Goal: Task Accomplishment & Management: Use online tool/utility

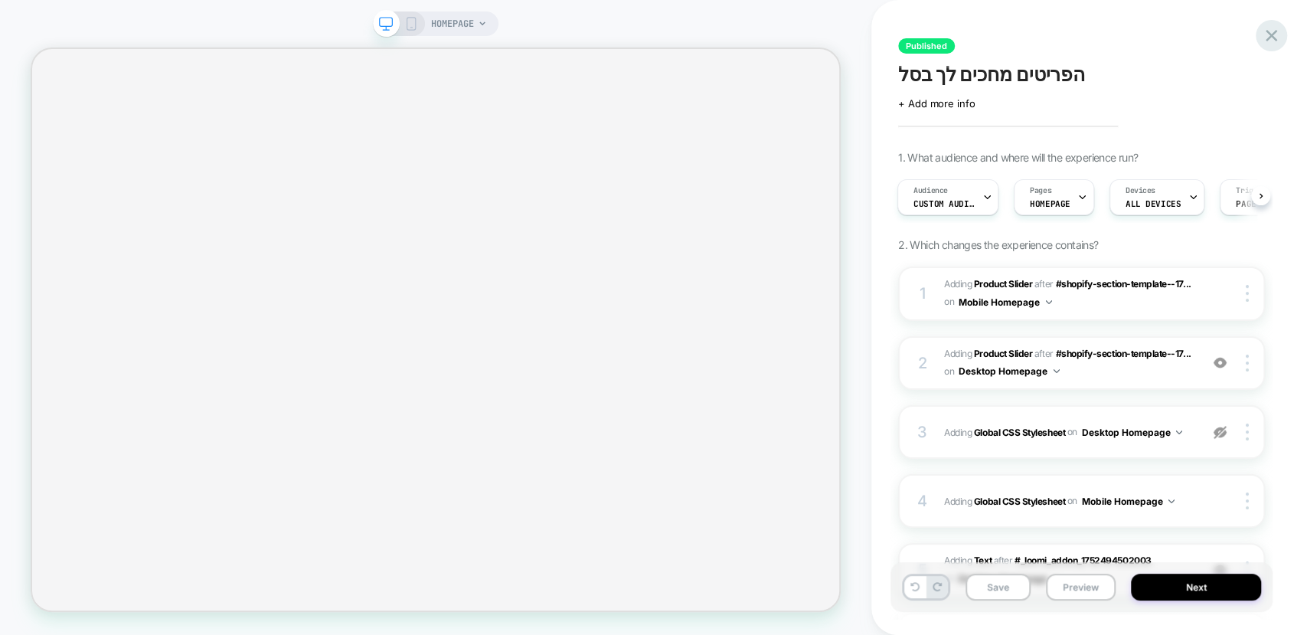
click at [1273, 43] on icon at bounding box center [1271, 35] width 21 height 21
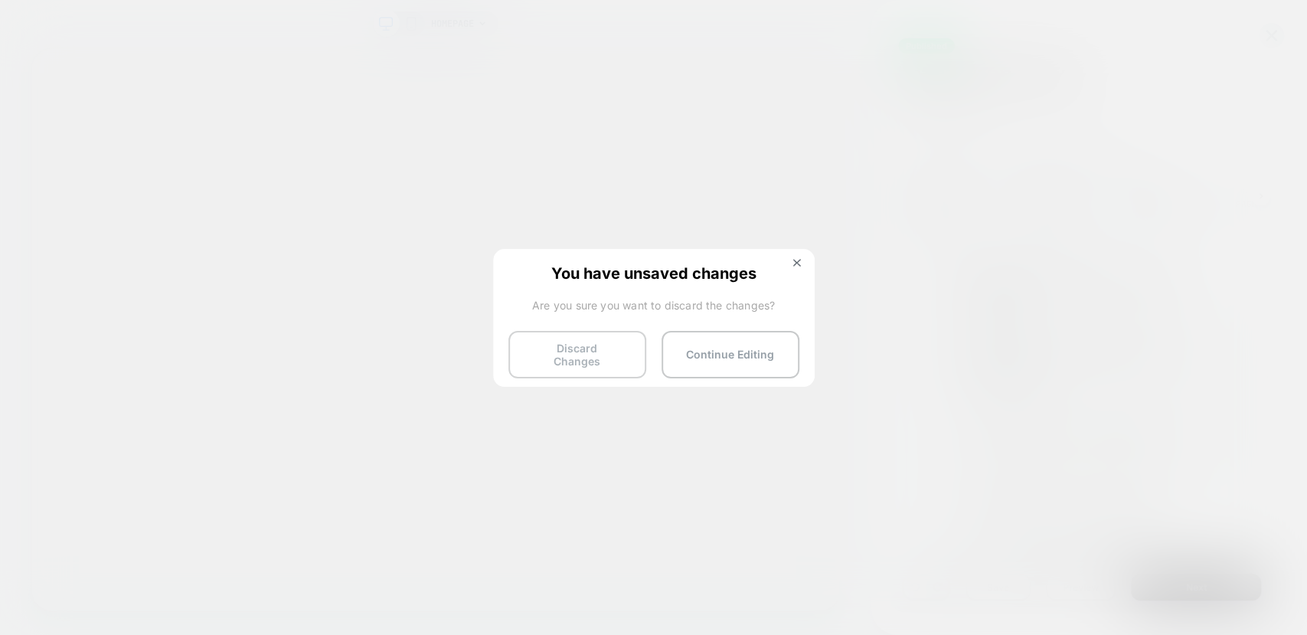
click at [569, 355] on button "Discard Changes" at bounding box center [578, 354] width 138 height 47
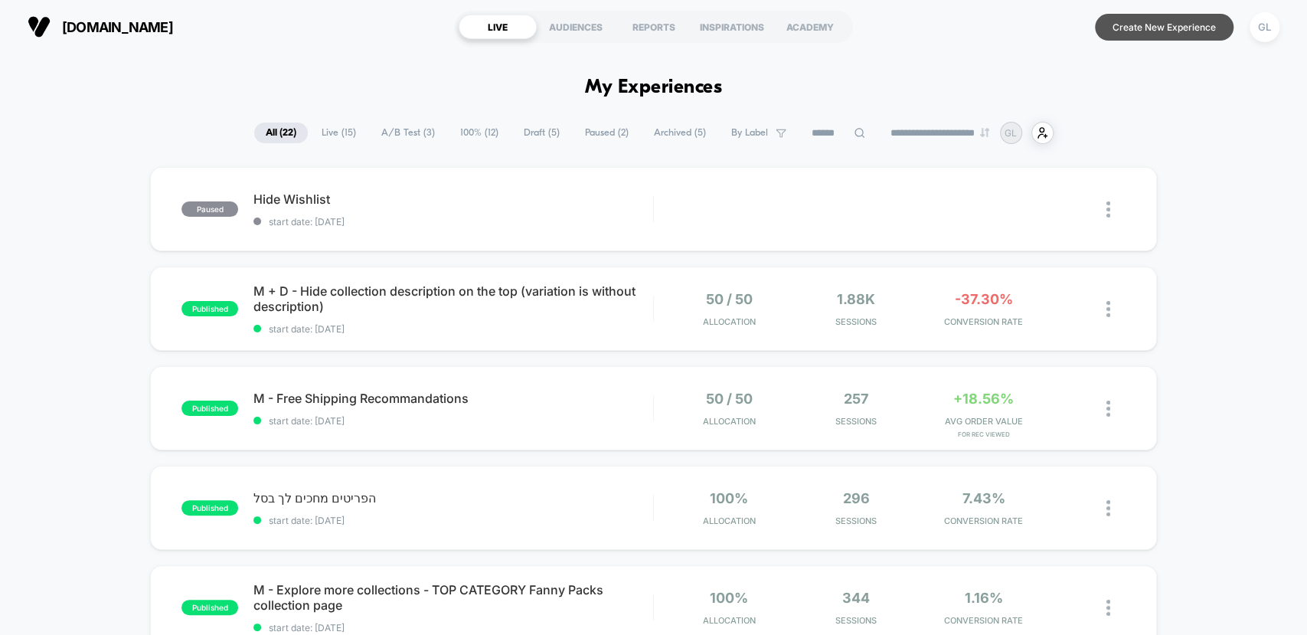
click at [1146, 18] on button "Create New Experience" at bounding box center [1164, 27] width 139 height 27
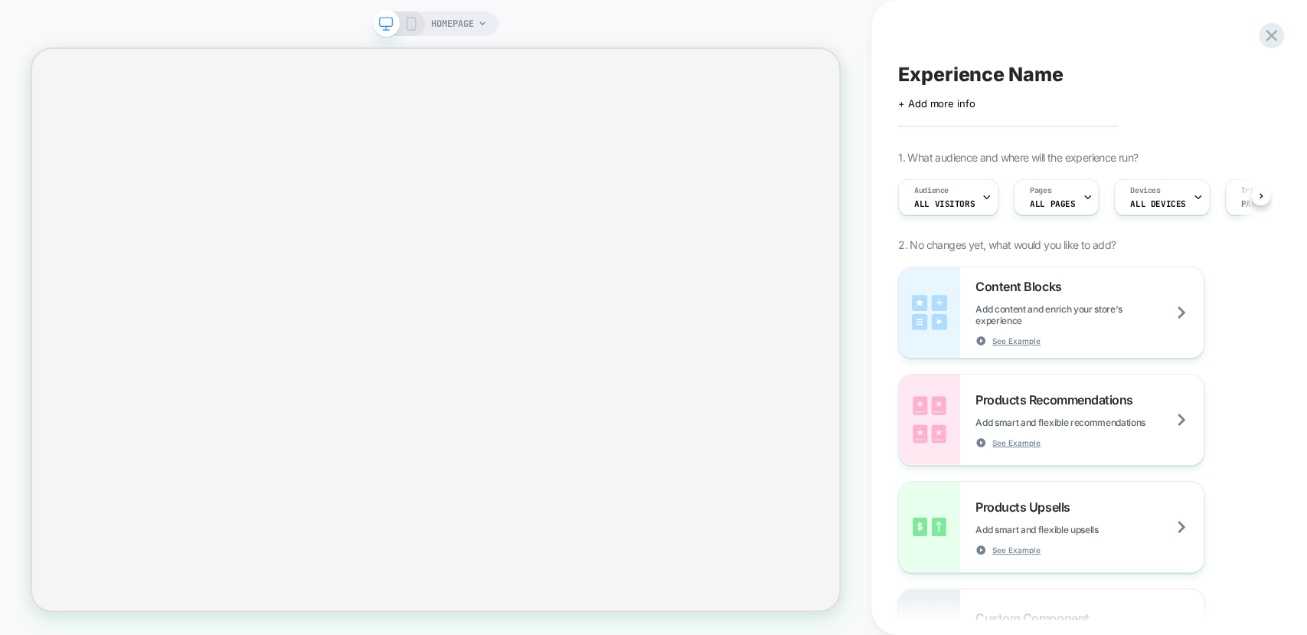
scroll to position [0, 1]
click at [408, 29] on rect at bounding box center [411, 24] width 8 height 12
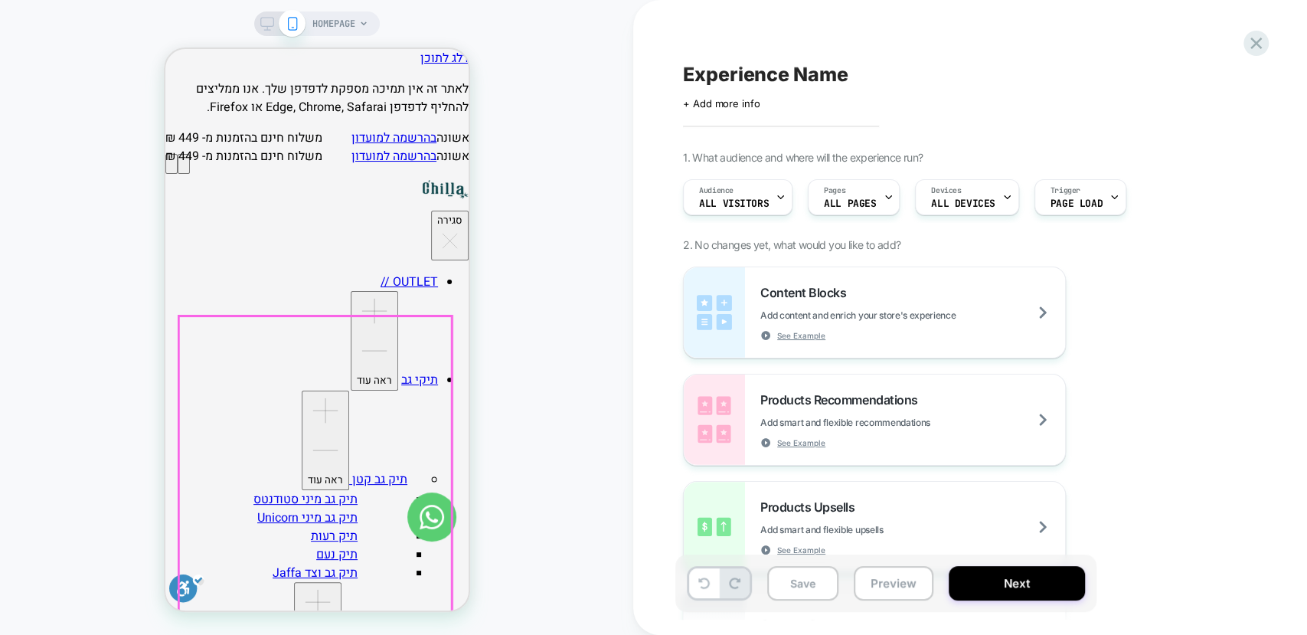
scroll to position [224, 0]
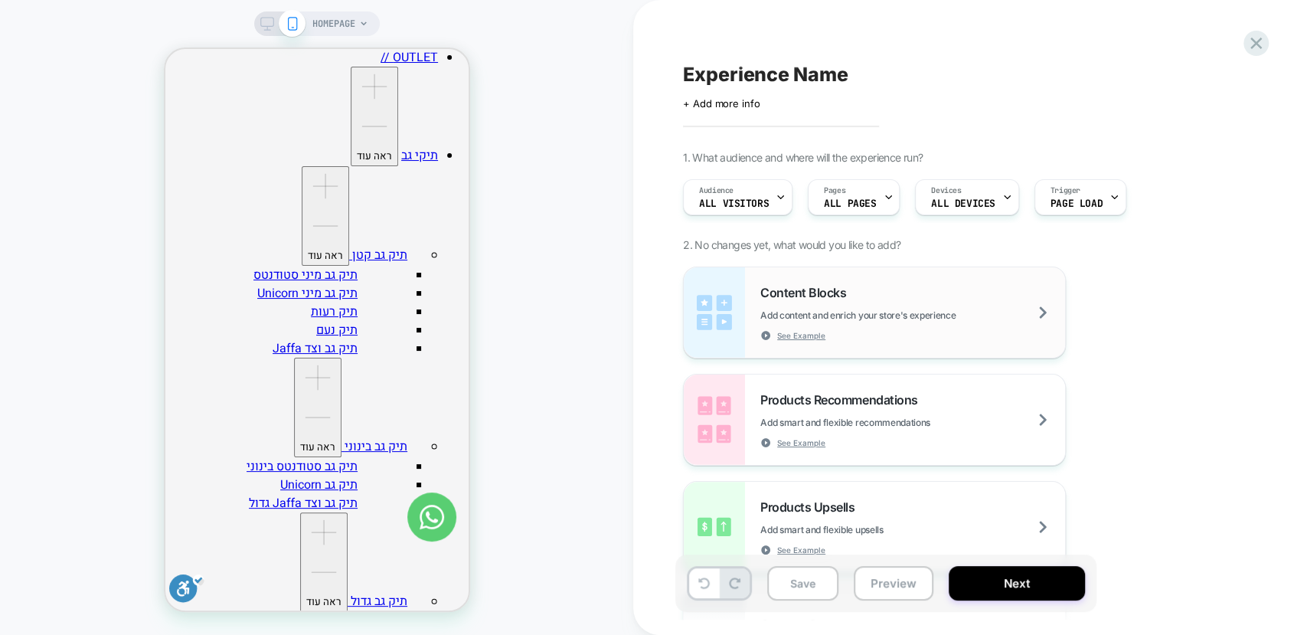
click at [966, 297] on div "Content Blocks Add content and enrich your store's experience See Example" at bounding box center [912, 313] width 305 height 56
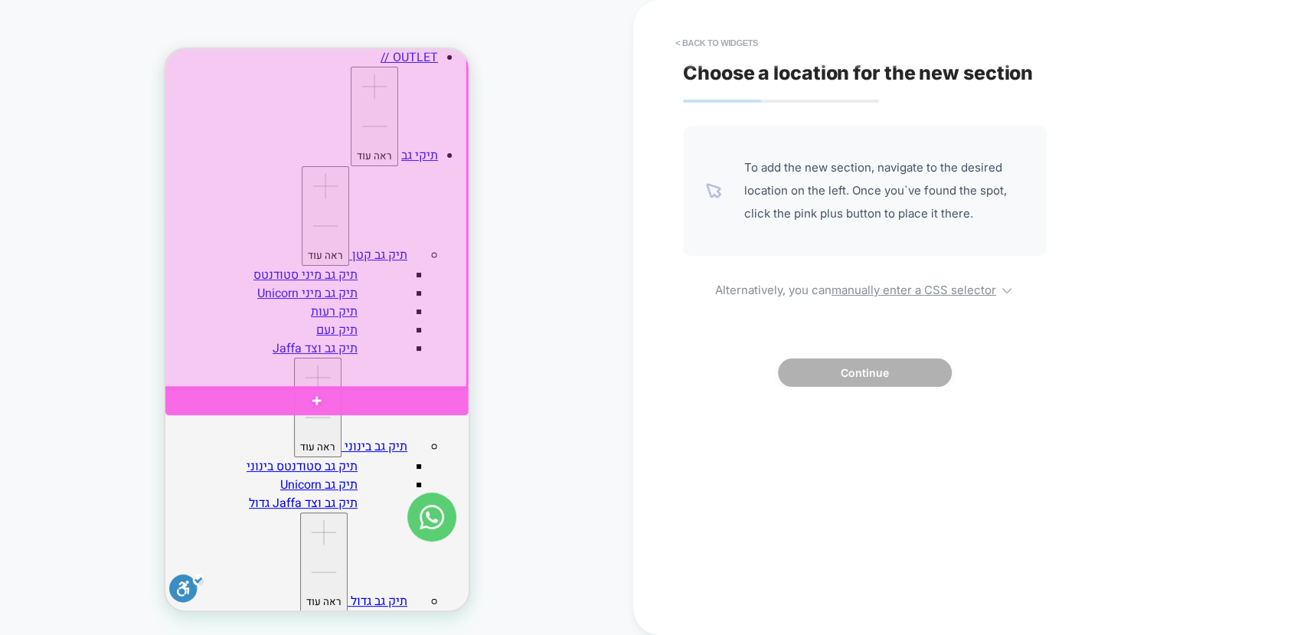
click at [322, 397] on div at bounding box center [316, 400] width 303 height 29
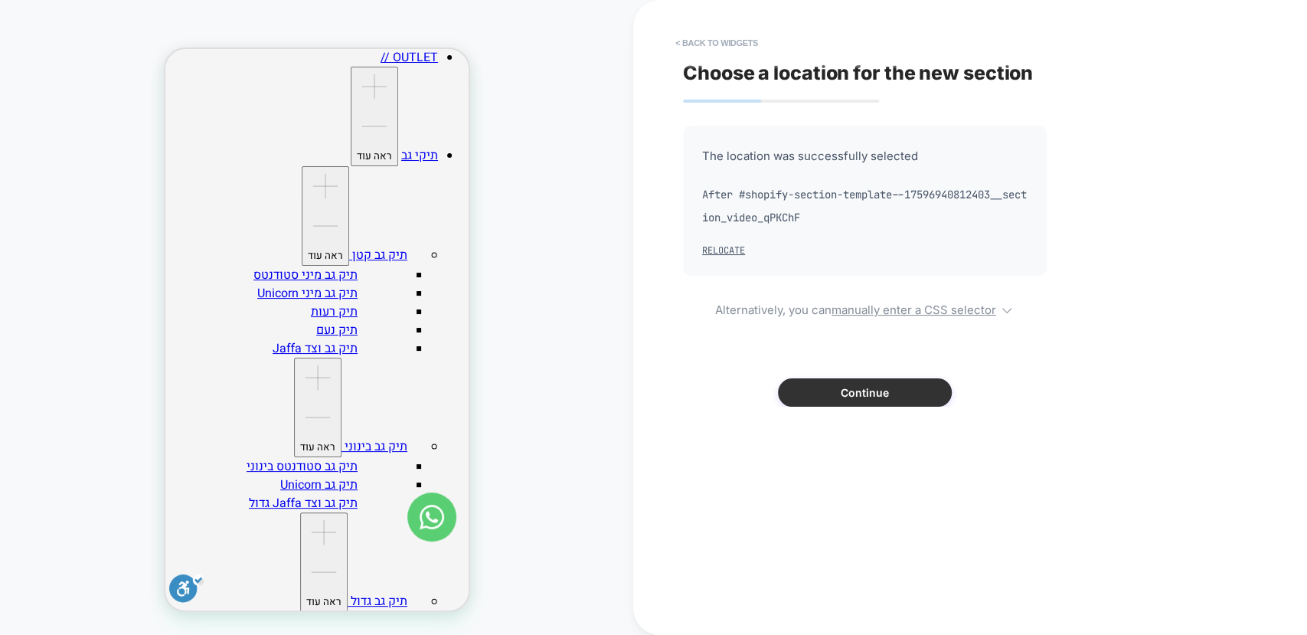
click at [872, 401] on button "Continue" at bounding box center [865, 392] width 174 height 28
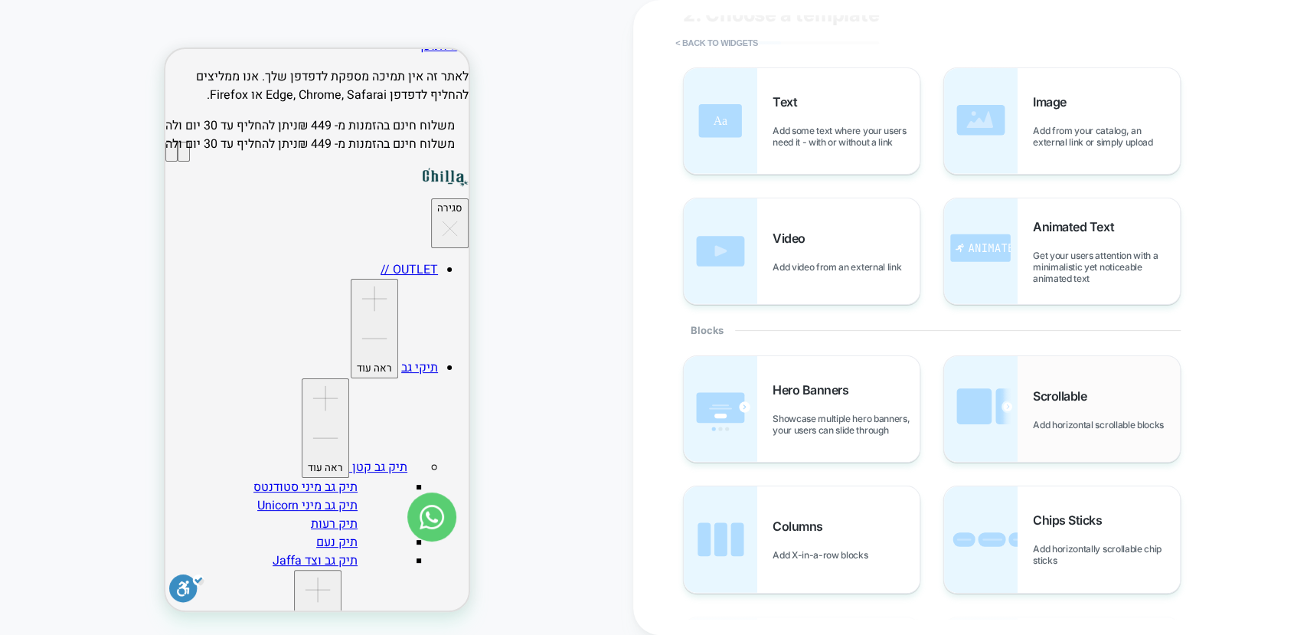
scroll to position [87, 0]
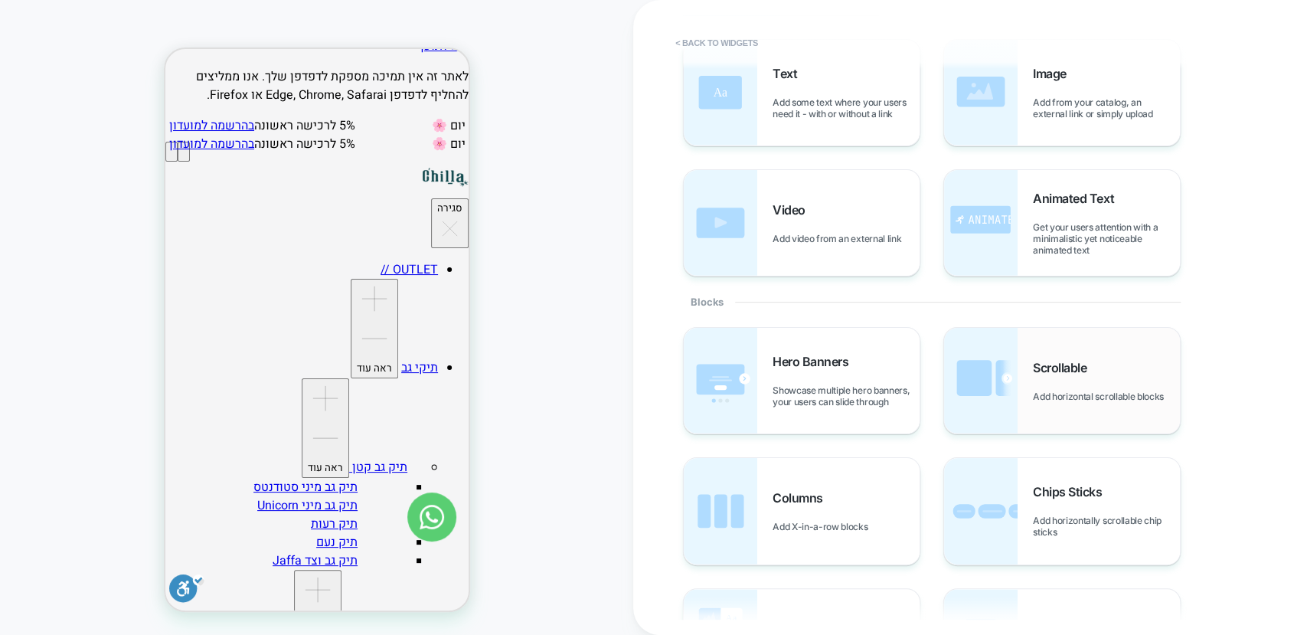
click at [1064, 364] on span "Scrollable" at bounding box center [1063, 367] width 61 height 15
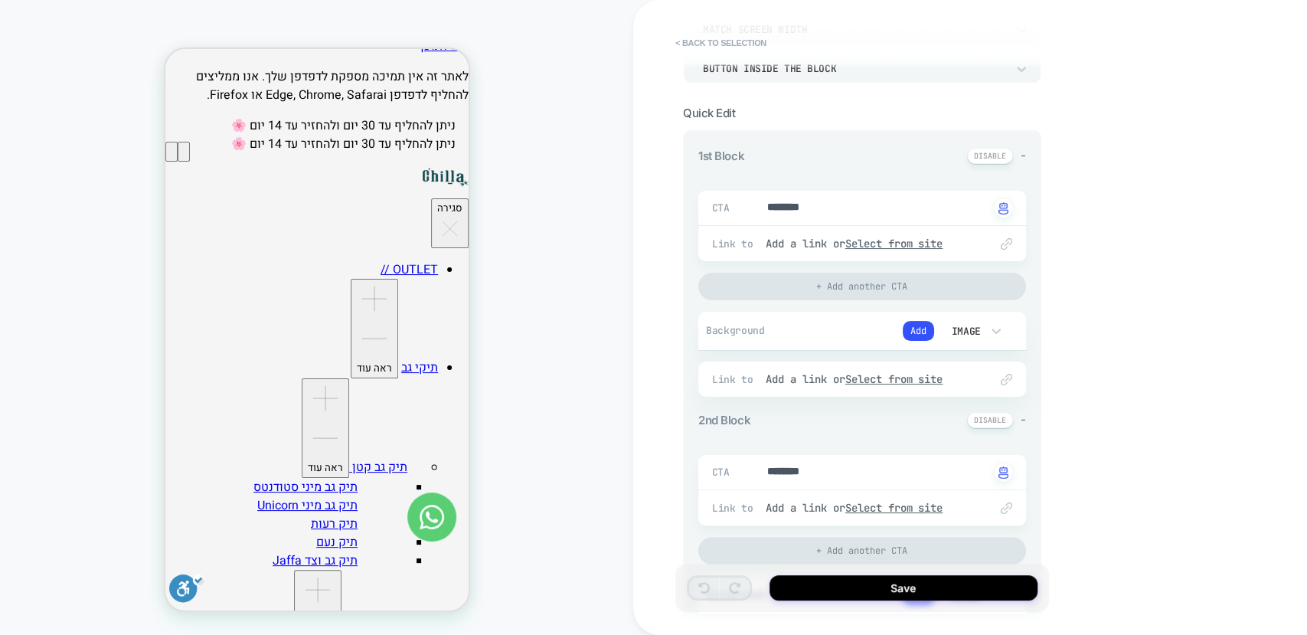
scroll to position [243, 0]
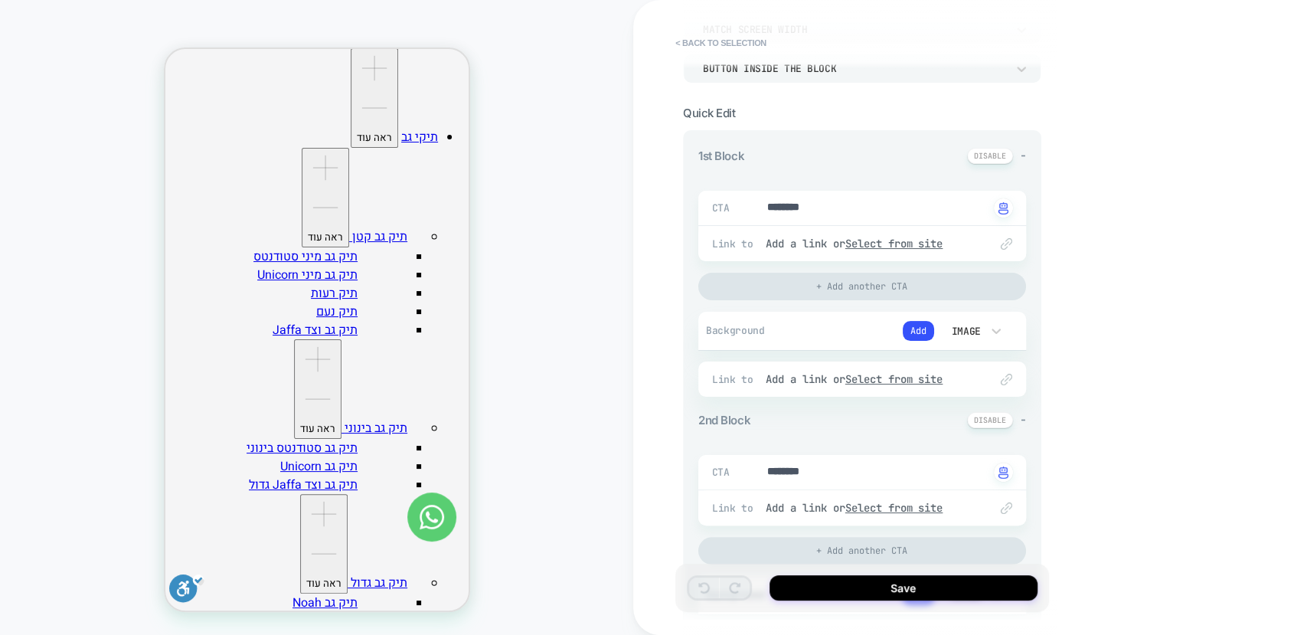
type textarea "*"
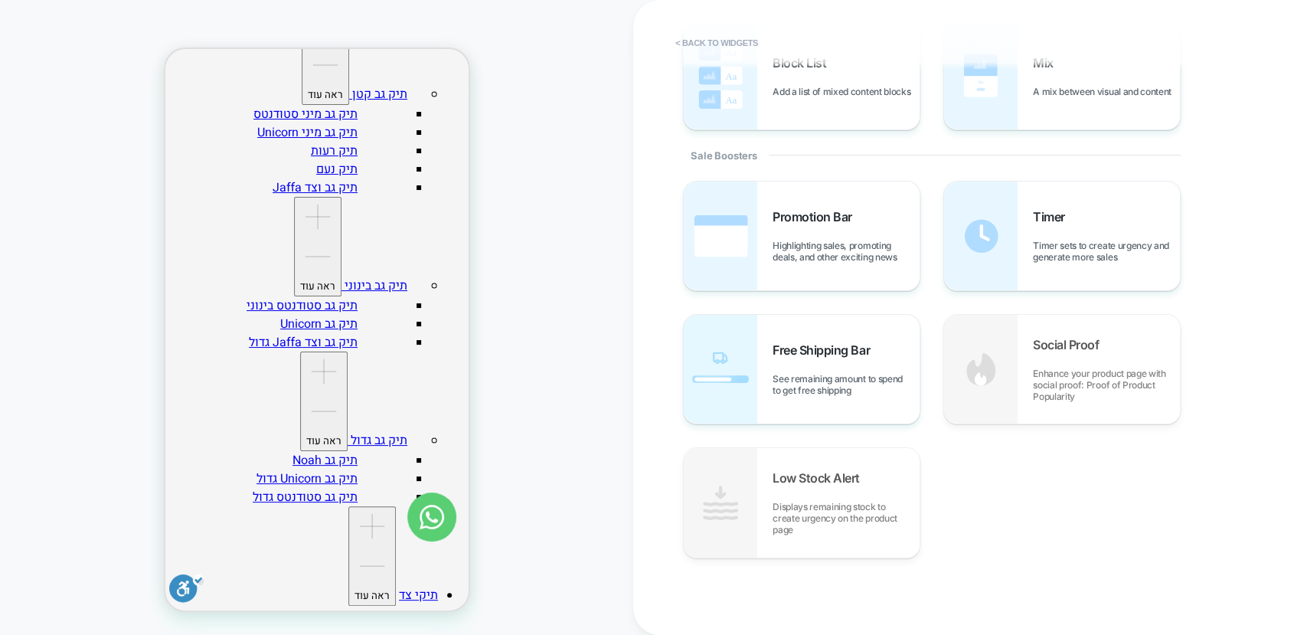
scroll to position [0, 0]
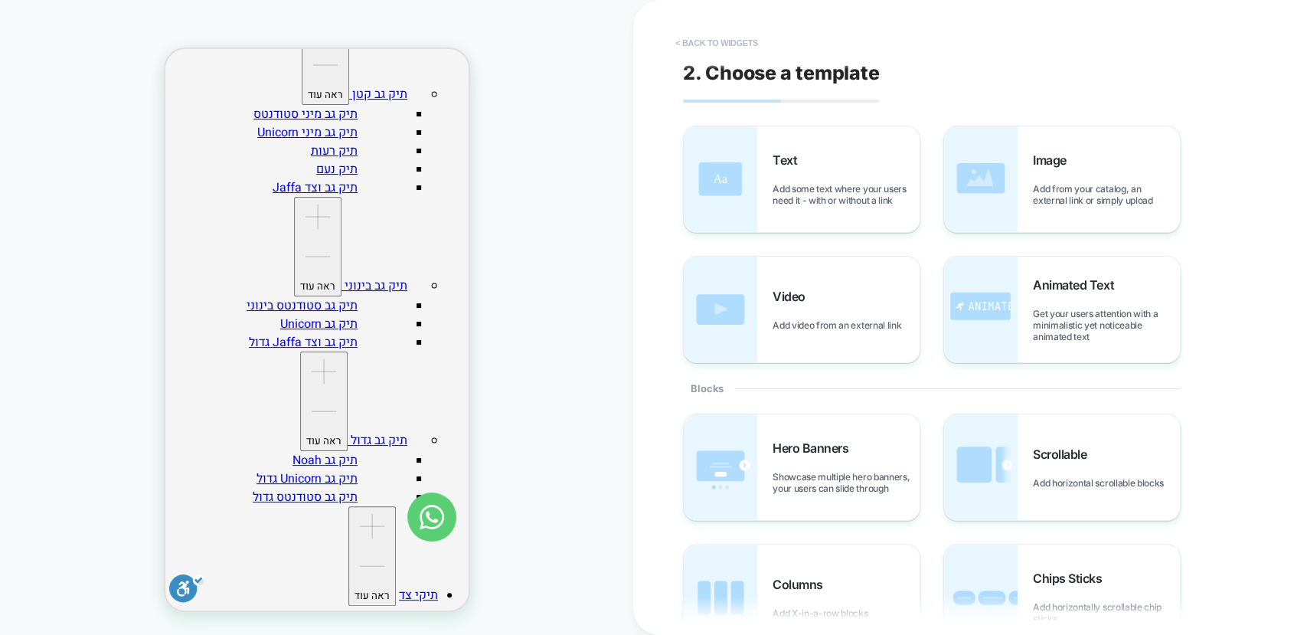
click at [701, 48] on button "< Back to widgets" at bounding box center [717, 43] width 98 height 25
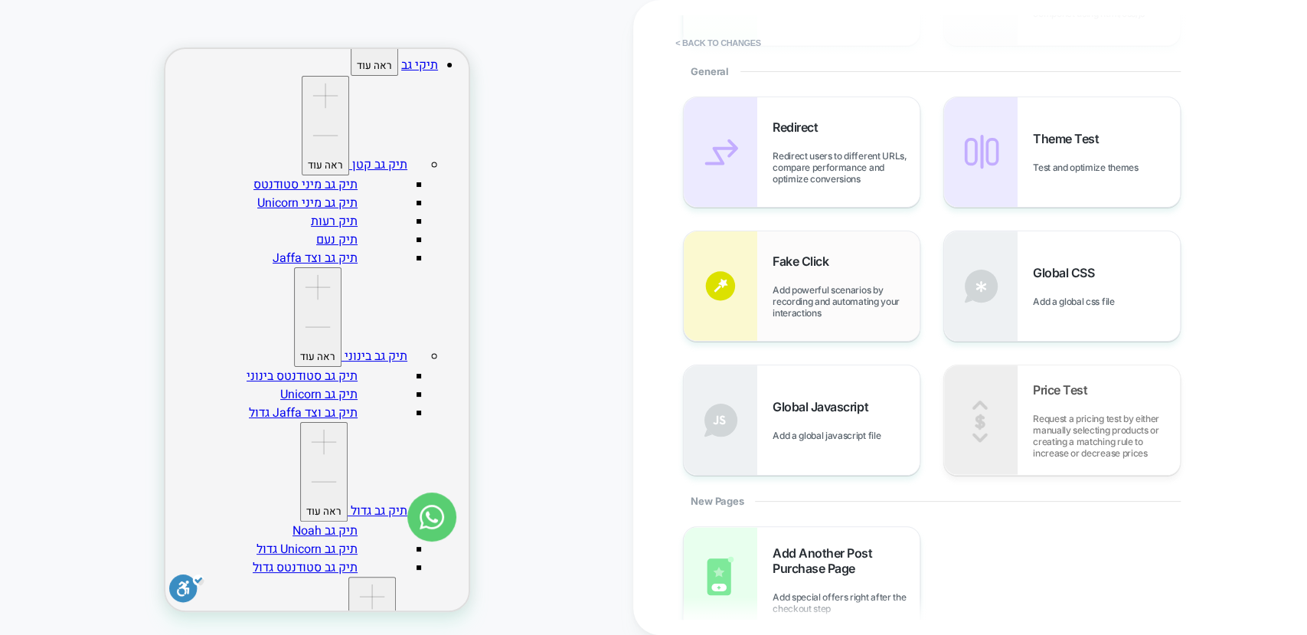
scroll to position [139, 0]
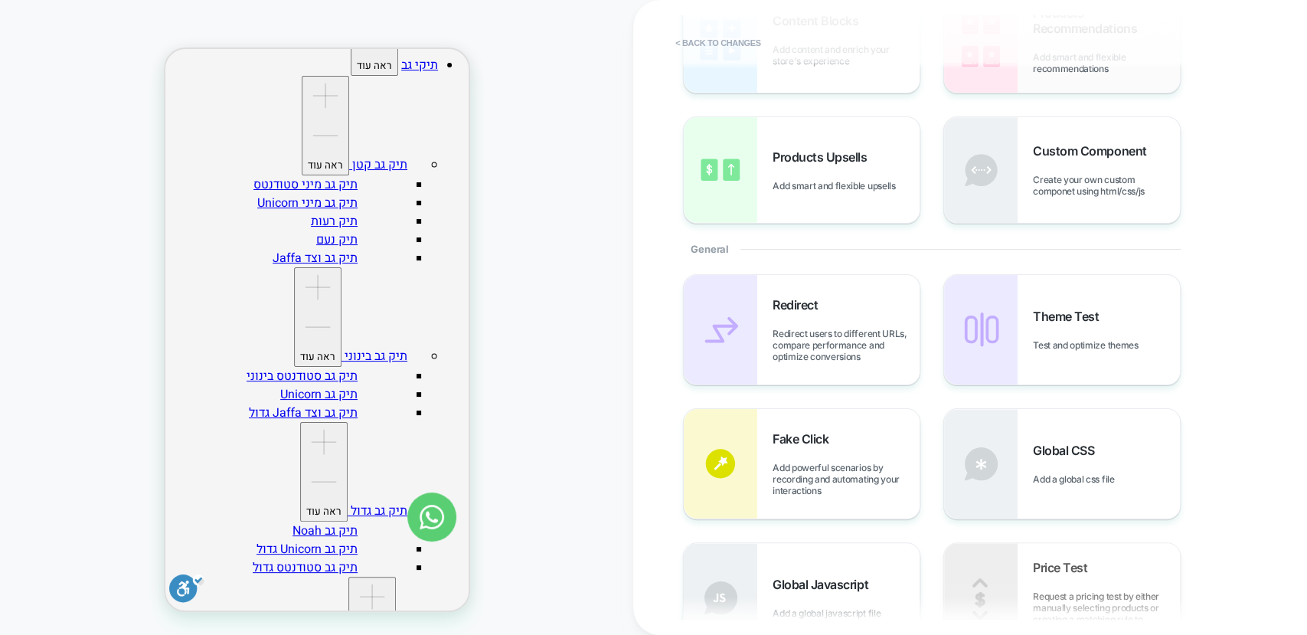
click at [38, 528] on div "Products Recommendations Add smart and flexible recommendations" at bounding box center [34, 532] width 7 height 8
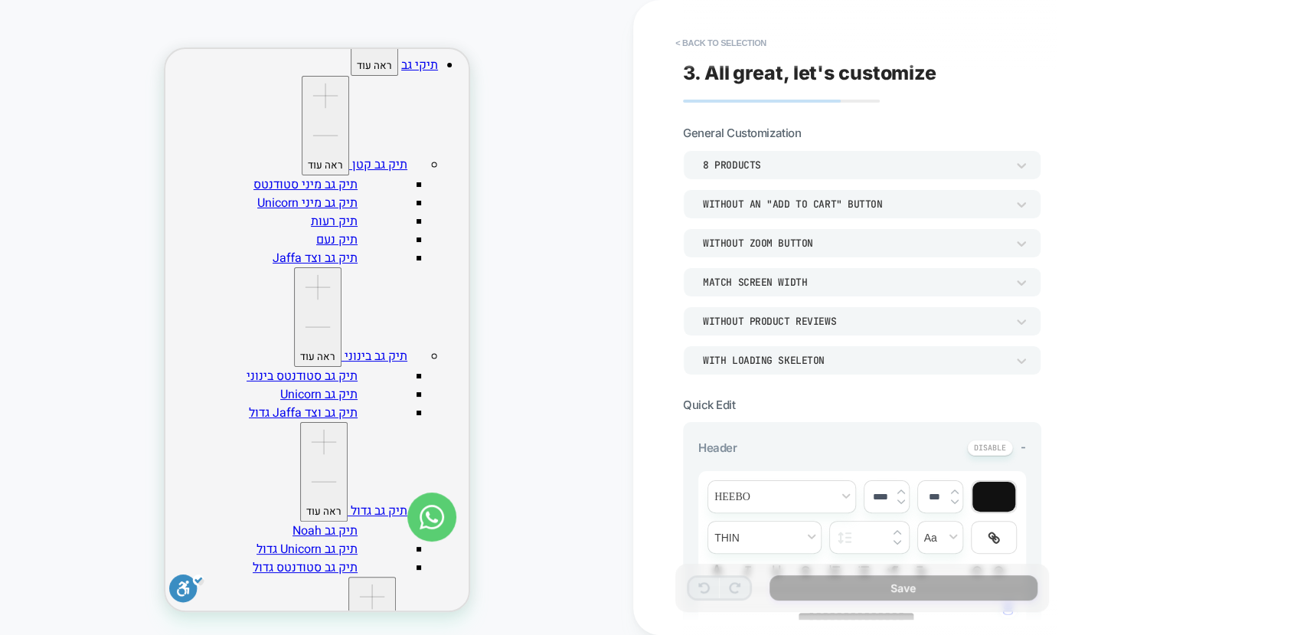
scroll to position [385, 0]
